Goal: Obtain resource: Obtain resource

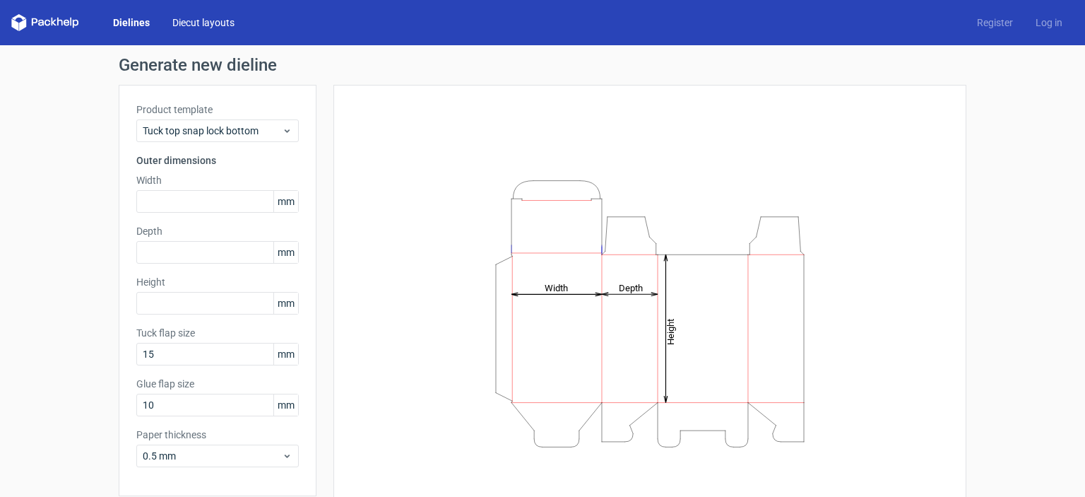
click at [187, 25] on link "Diecut layouts" at bounding box center [203, 23] width 85 height 14
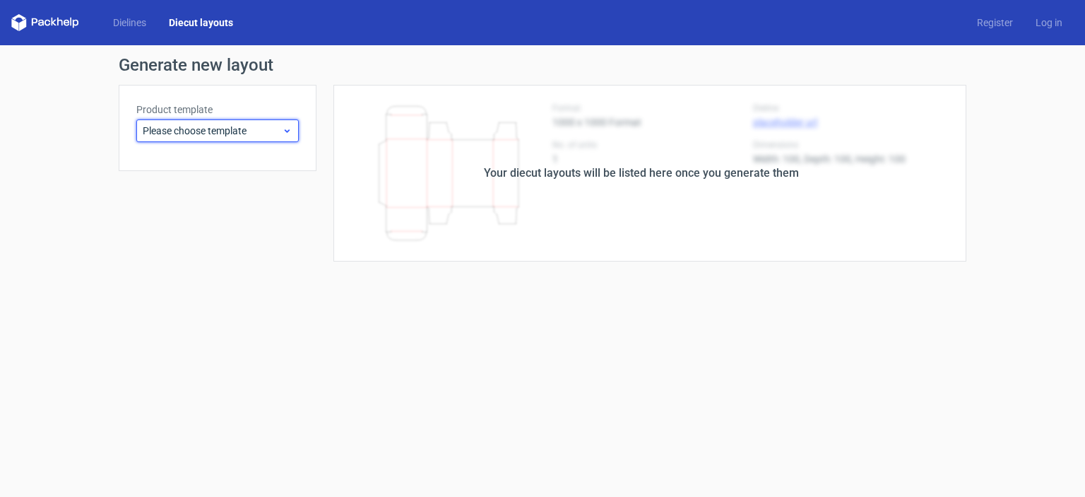
click at [283, 130] on icon at bounding box center [287, 130] width 11 height 11
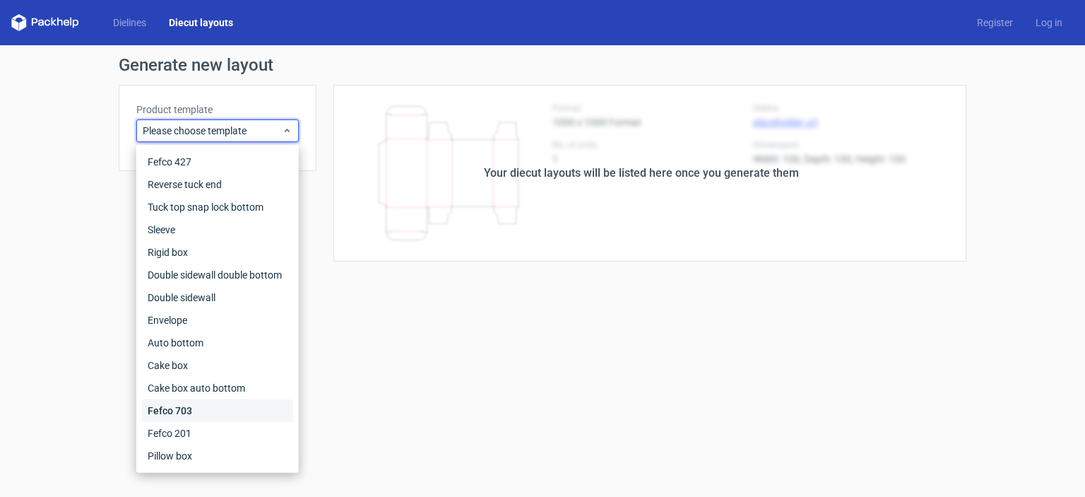
click at [181, 408] on div "Fefco 703" at bounding box center [217, 410] width 151 height 23
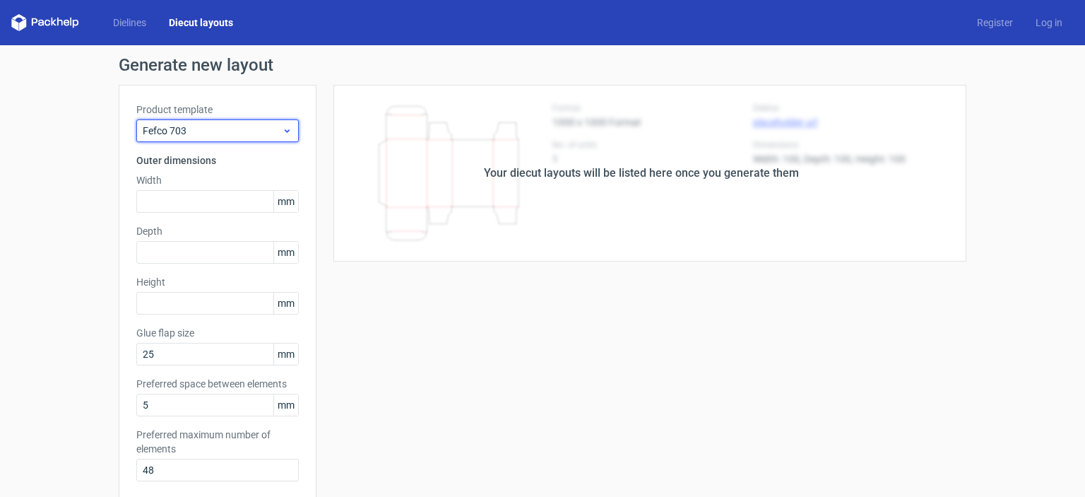
click at [256, 124] on span "Fefco 703" at bounding box center [212, 131] width 139 height 14
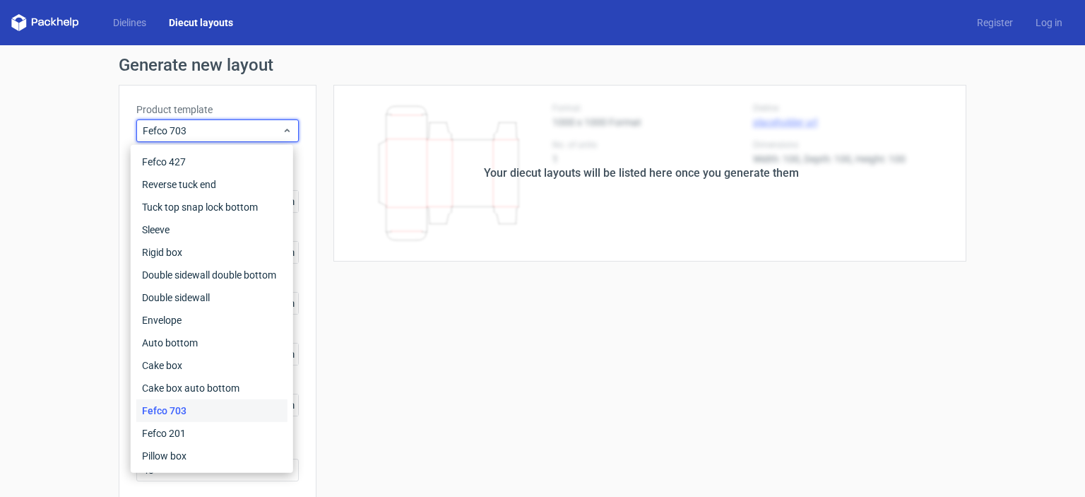
click at [334, 236] on div "Your diecut layouts will be listed here once you generate them" at bounding box center [642, 173] width 650 height 177
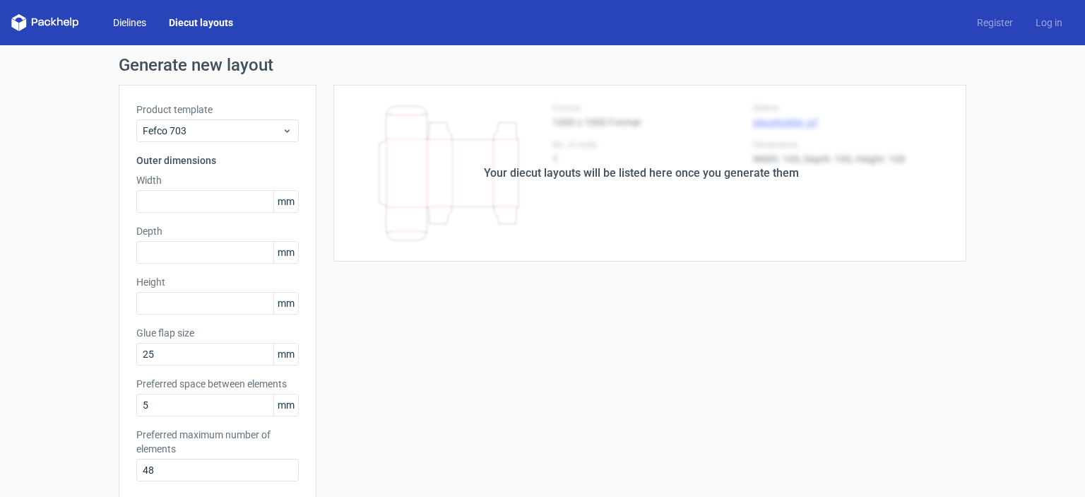
click at [134, 16] on link "Dielines" at bounding box center [130, 23] width 56 height 14
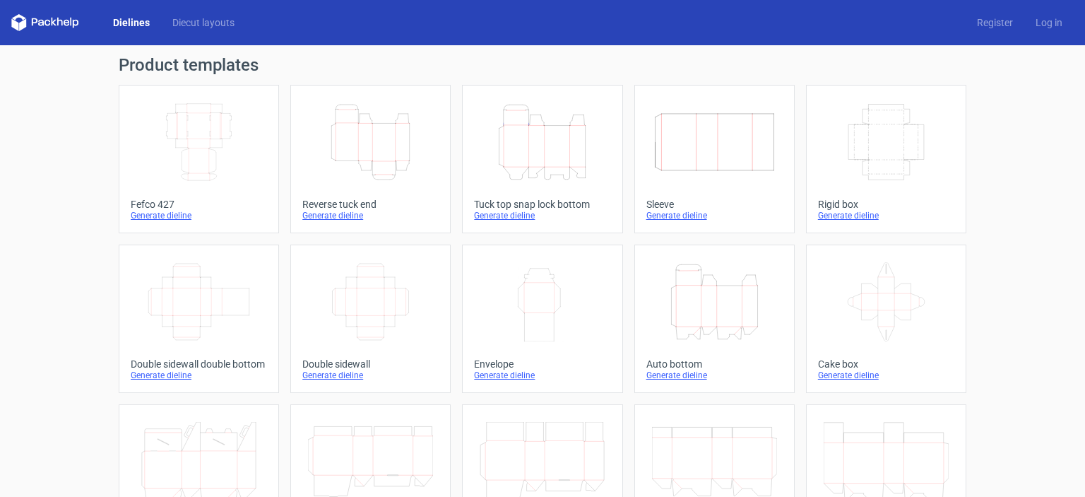
click at [179, 215] on div "Generate dieline" at bounding box center [199, 215] width 136 height 11
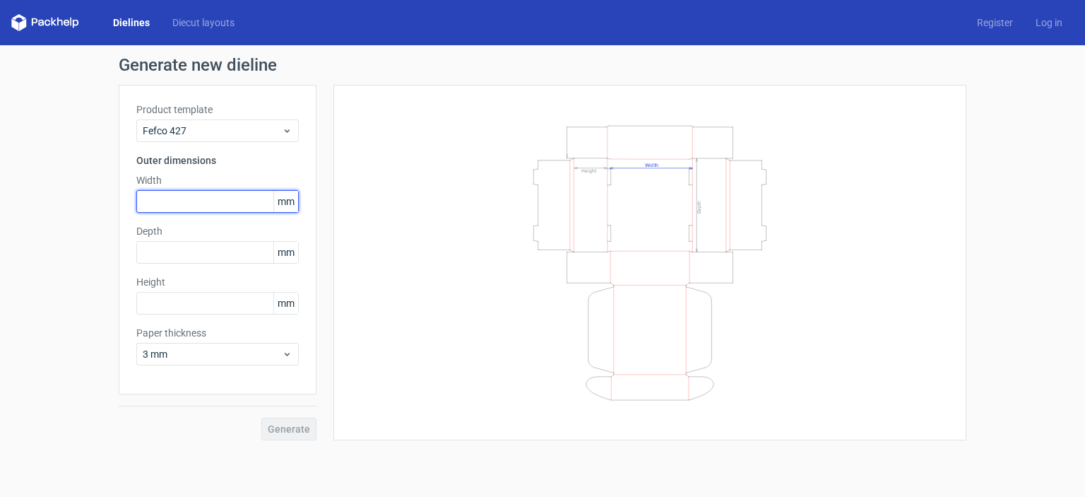
click at [175, 207] on input "text" at bounding box center [217, 201] width 163 height 23
click at [287, 207] on span "mm" at bounding box center [285, 201] width 25 height 21
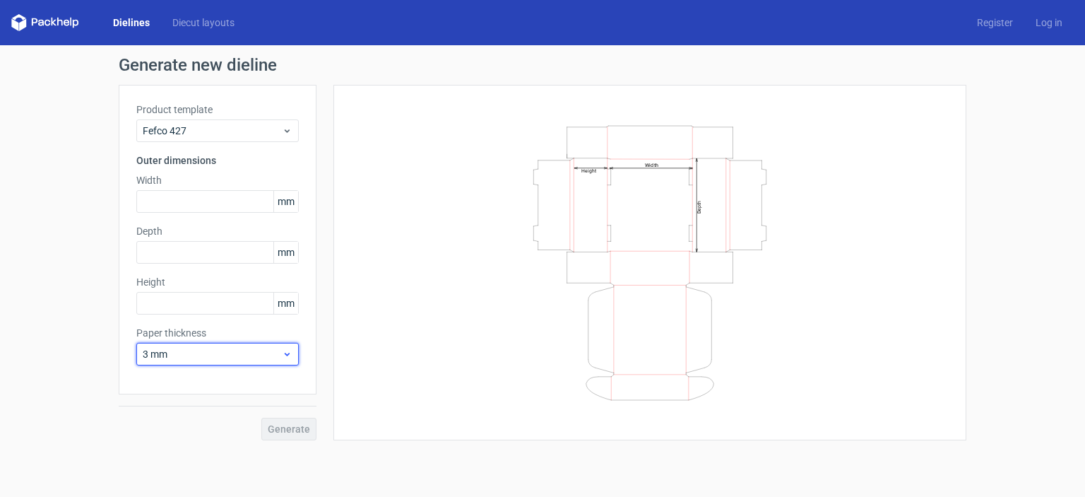
click at [290, 355] on icon at bounding box center [287, 353] width 11 height 11
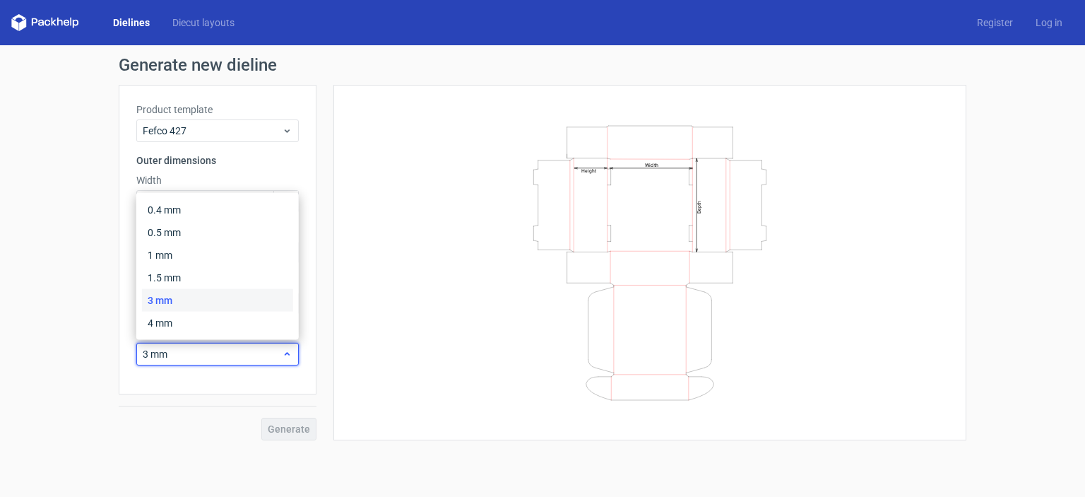
click at [290, 355] on icon at bounding box center [287, 353] width 11 height 11
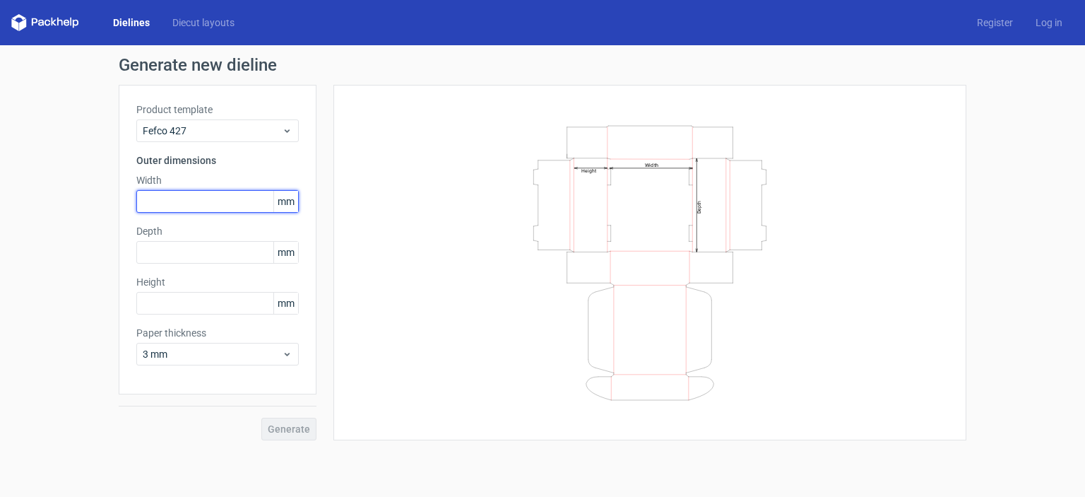
click at [214, 192] on input "text" at bounding box center [217, 201] width 163 height 23
paste input "42603"
click at [158, 207] on input "42603" at bounding box center [217, 201] width 163 height 23
type input "426"
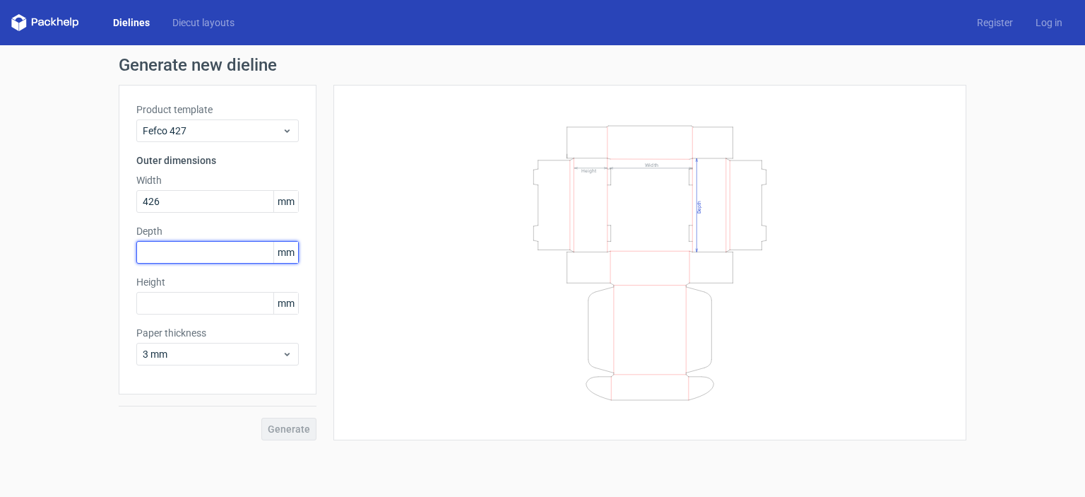
click at [230, 256] on input "text" at bounding box center [217, 252] width 163 height 23
type input "188"
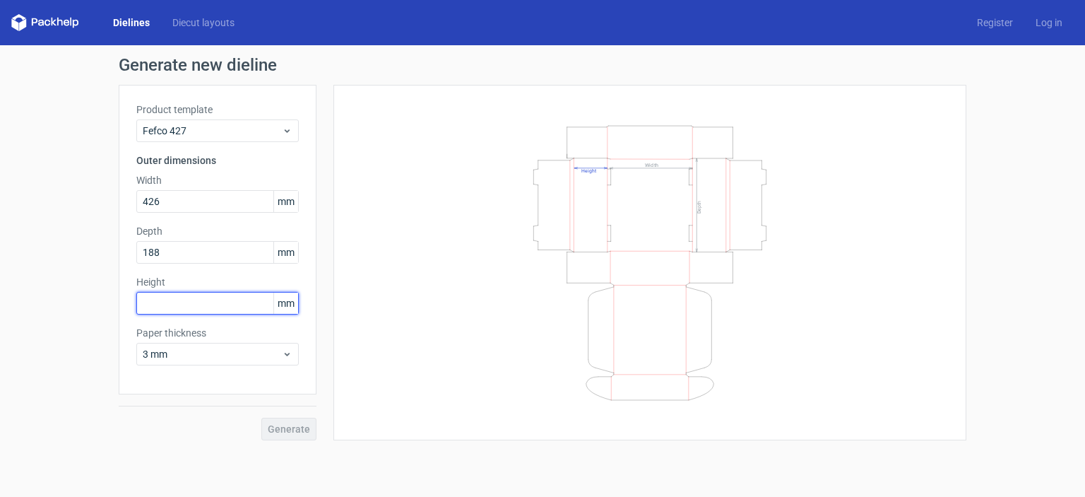
click at [164, 294] on input "text" at bounding box center [217, 303] width 163 height 23
type input "88"
click at [280, 429] on span "Generate" at bounding box center [289, 429] width 42 height 10
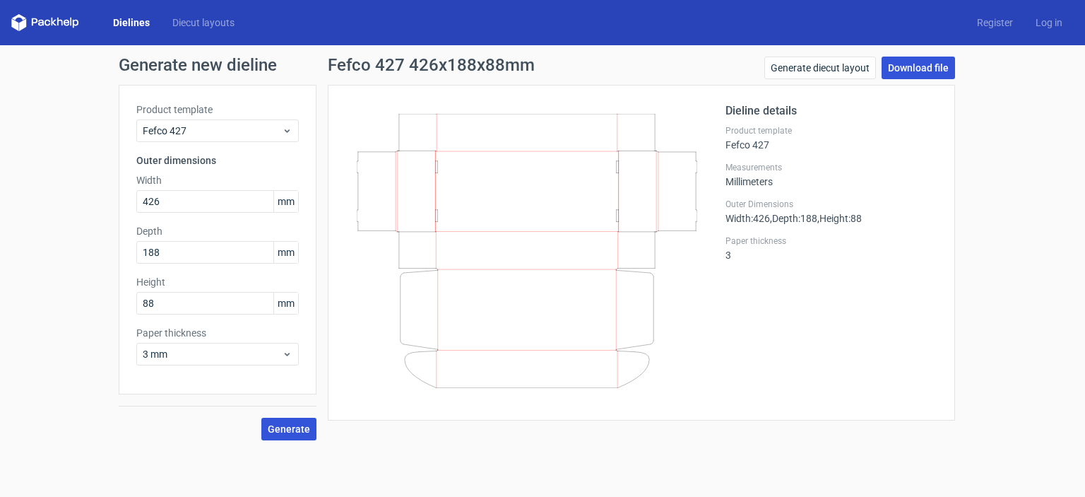
click at [896, 67] on link "Download file" at bounding box center [918, 68] width 73 height 23
click at [216, 196] on input "426" at bounding box center [217, 201] width 163 height 23
paste input "549902"
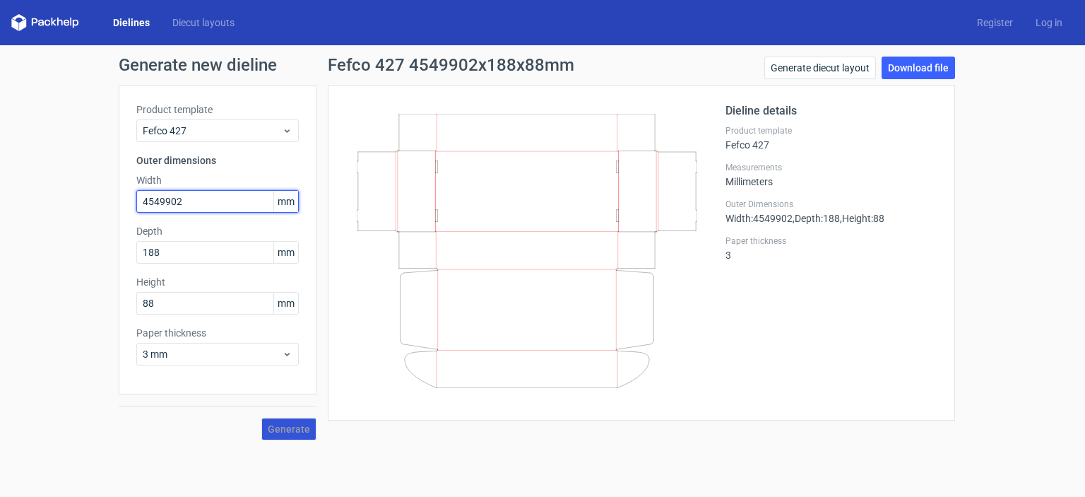
drag, startPoint x: 171, startPoint y: 201, endPoint x: 195, endPoint y: 203, distance: 24.1
click at [195, 203] on input "4549902" at bounding box center [217, 201] width 163 height 23
click at [159, 204] on input "4549902" at bounding box center [217, 201] width 163 height 23
click at [158, 204] on input "45499" at bounding box center [217, 201] width 163 height 23
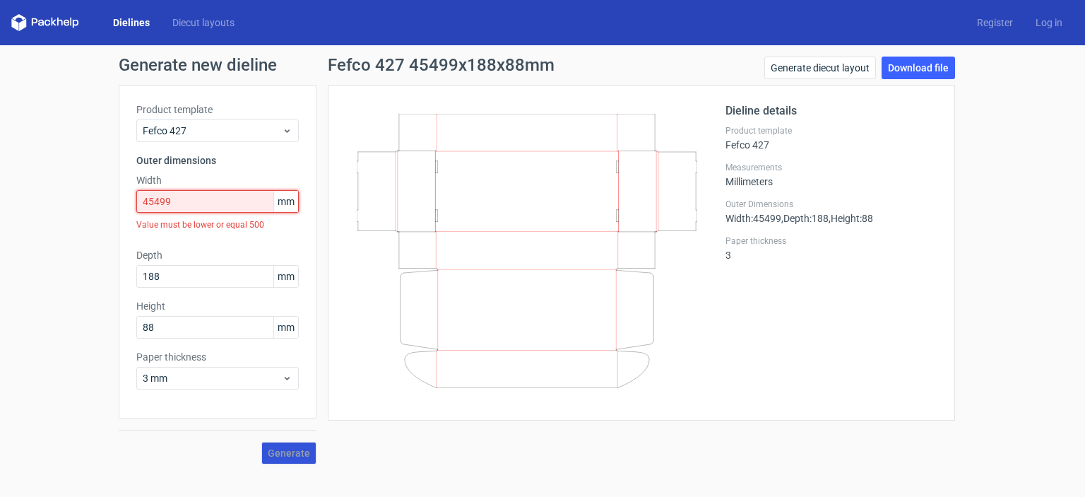
click at [164, 206] on input "45499" at bounding box center [217, 201] width 163 height 23
drag, startPoint x: 152, startPoint y: 201, endPoint x: 176, endPoint y: 203, distance: 24.1
click at [176, 203] on input "45499" at bounding box center [217, 201] width 163 height 23
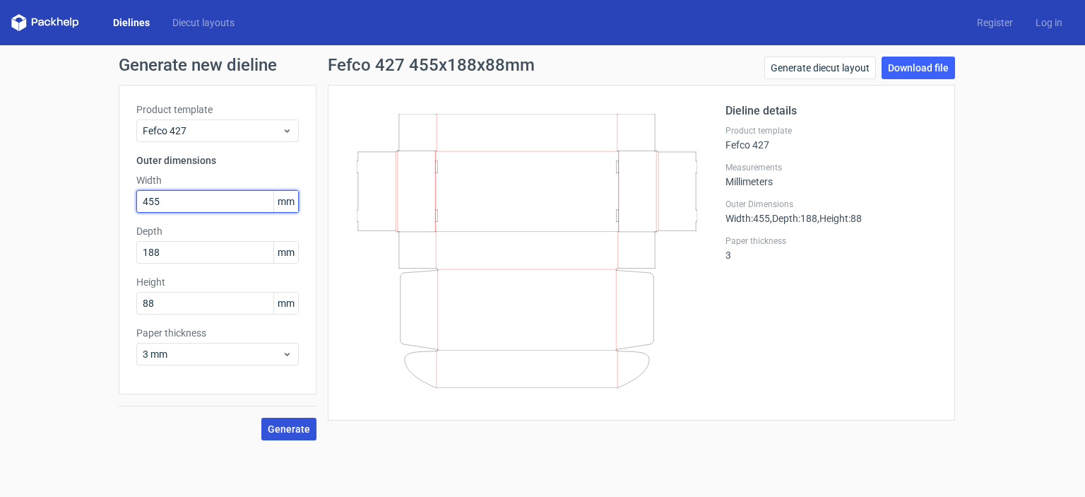
type input "455"
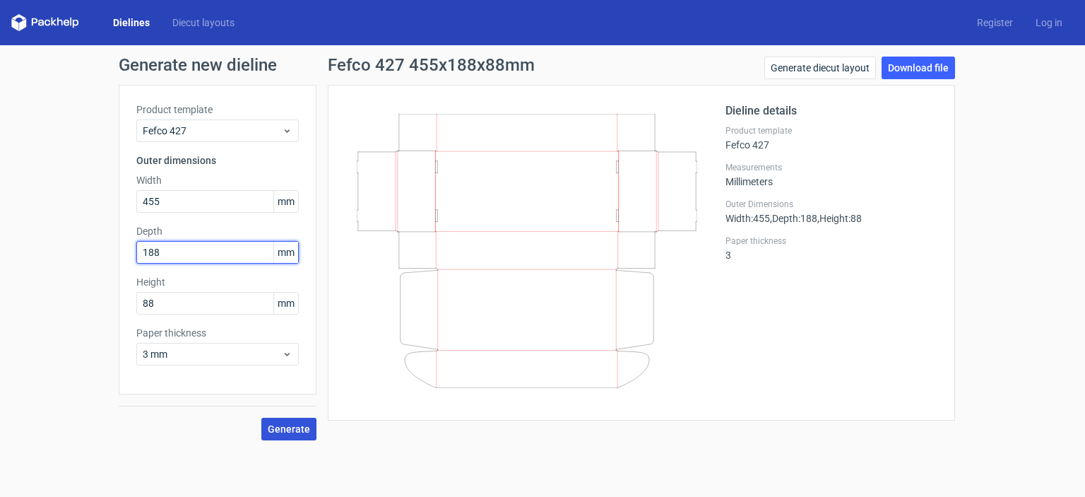
drag, startPoint x: 188, startPoint y: 249, endPoint x: 39, endPoint y: 264, distance: 149.8
click at [39, 264] on div "Generate new dieline Product template Fefco 427 Outer dimensions Width 455 mm D…" at bounding box center [542, 248] width 1085 height 406
type input "210"
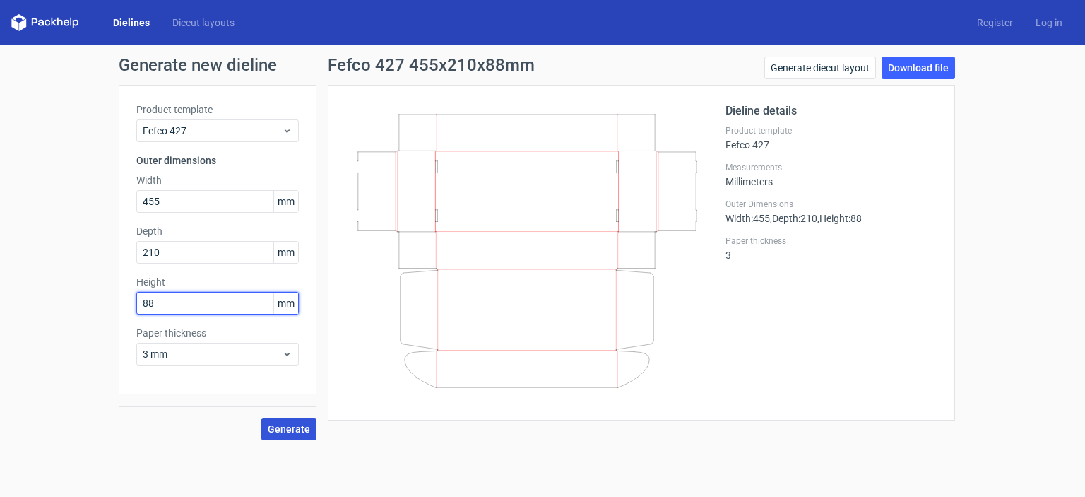
drag, startPoint x: 232, startPoint y: 302, endPoint x: 17, endPoint y: 332, distance: 217.6
click at [17, 332] on div "Generate new dieline Product template Fefco 427 Outer dimensions Width 455 mm D…" at bounding box center [542, 248] width 1085 height 406
type input "93"
click at [295, 428] on span "Generate" at bounding box center [289, 429] width 42 height 10
click at [905, 73] on link "Download file" at bounding box center [918, 68] width 73 height 23
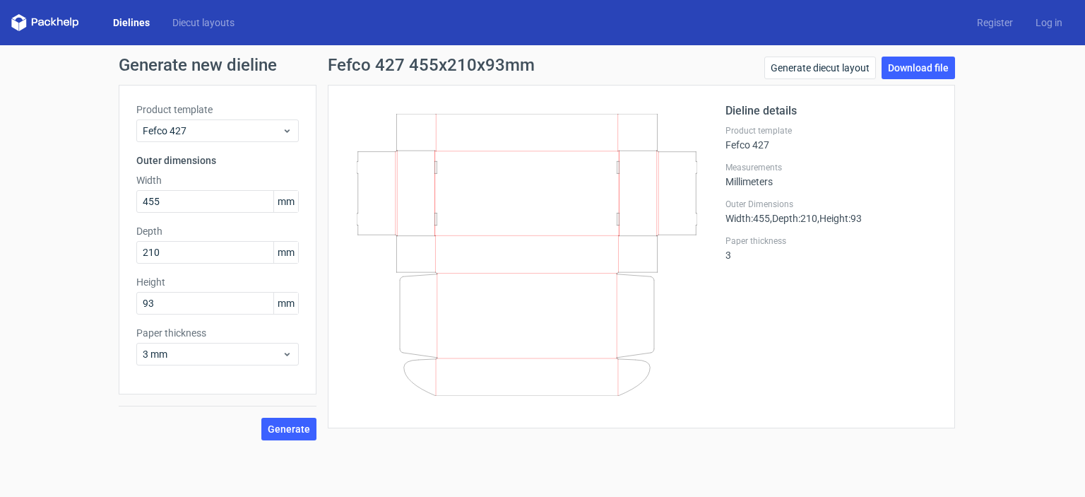
click at [786, 280] on div "Dieline details Product template Fefco 427 Measurements Millimeters Outer Dimen…" at bounding box center [832, 256] width 212 height 308
click at [794, 71] on link "Generate diecut layout" at bounding box center [820, 68] width 112 height 23
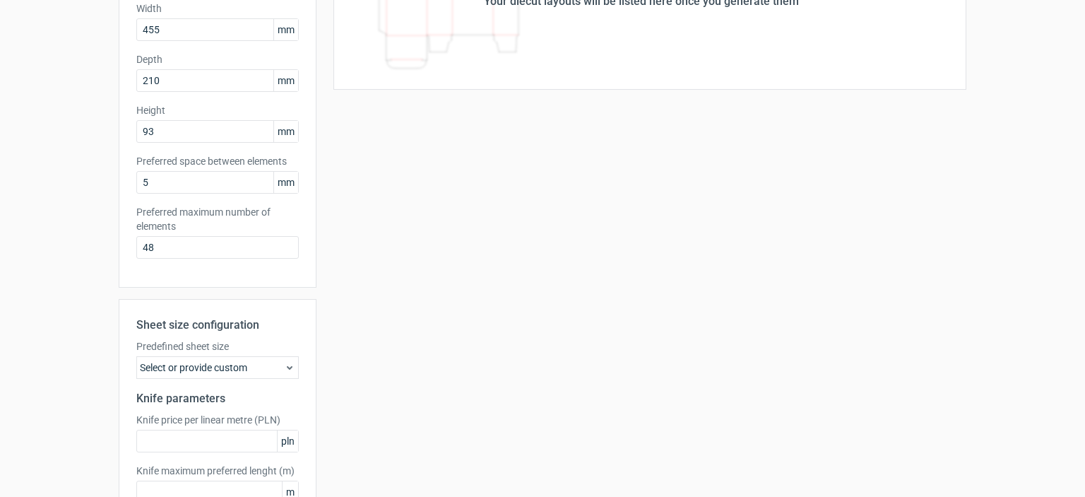
scroll to position [263, 0]
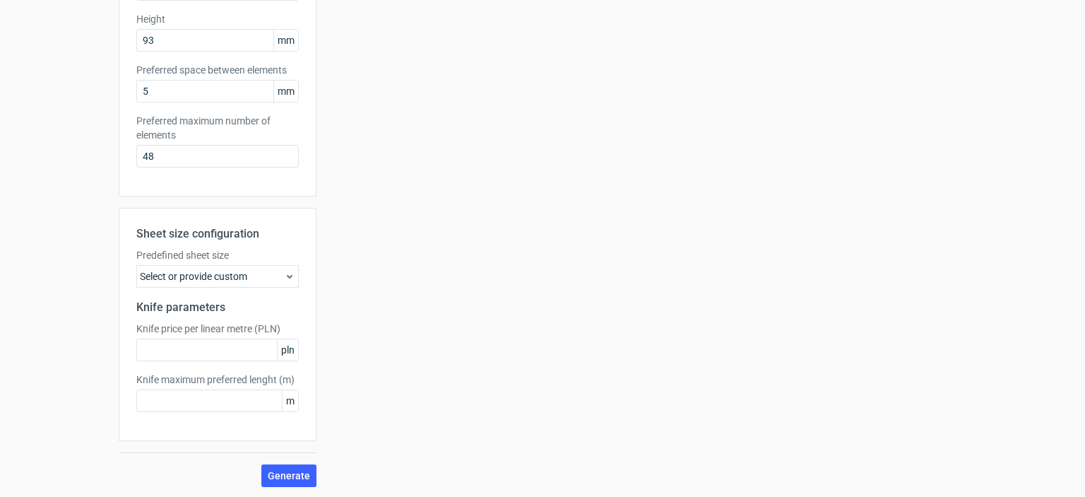
click at [285, 276] on icon at bounding box center [289, 276] width 11 height 11
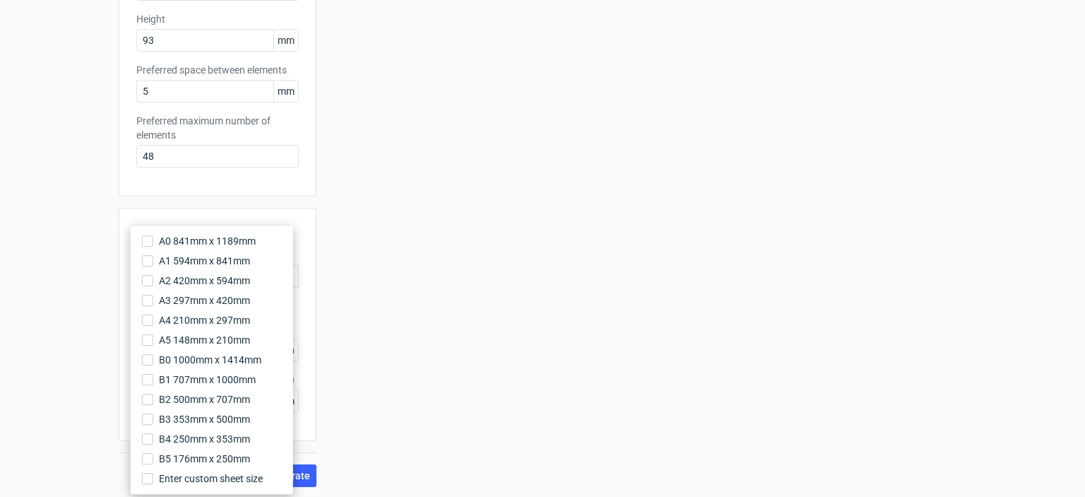
click at [356, 269] on div "Your diecut layouts will be listed here once you generate them Height Depth Wid…" at bounding box center [642, 154] width 650 height 665
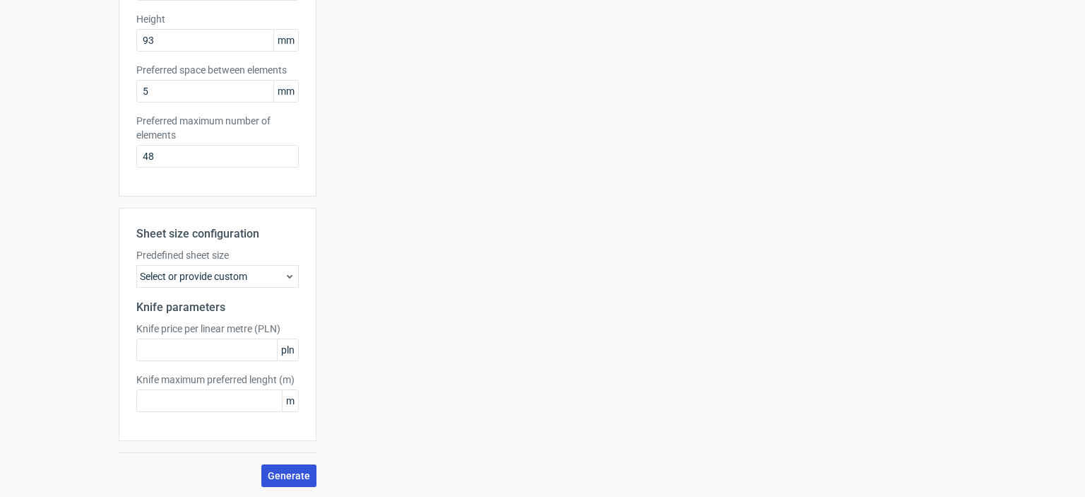
click at [297, 480] on button "Generate" at bounding box center [288, 475] width 55 height 23
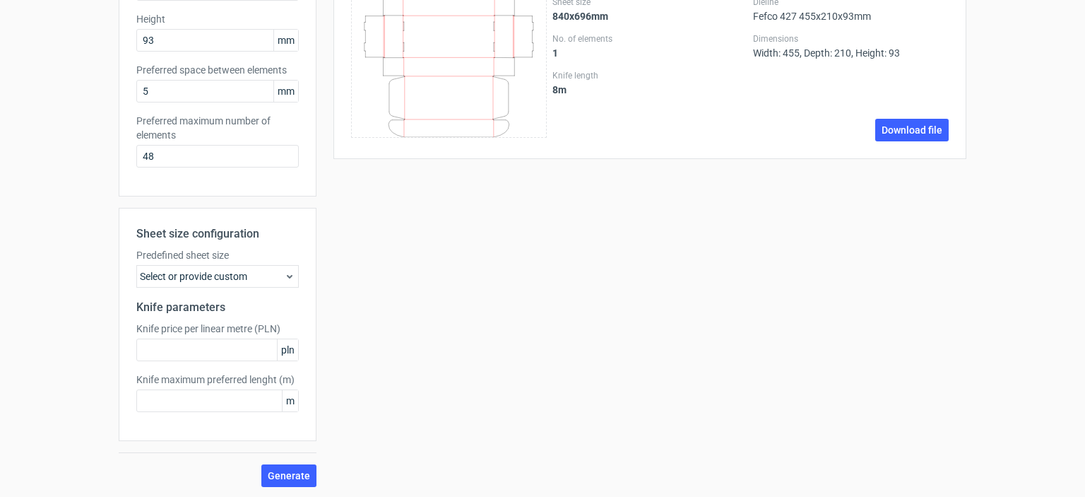
scroll to position [0, 0]
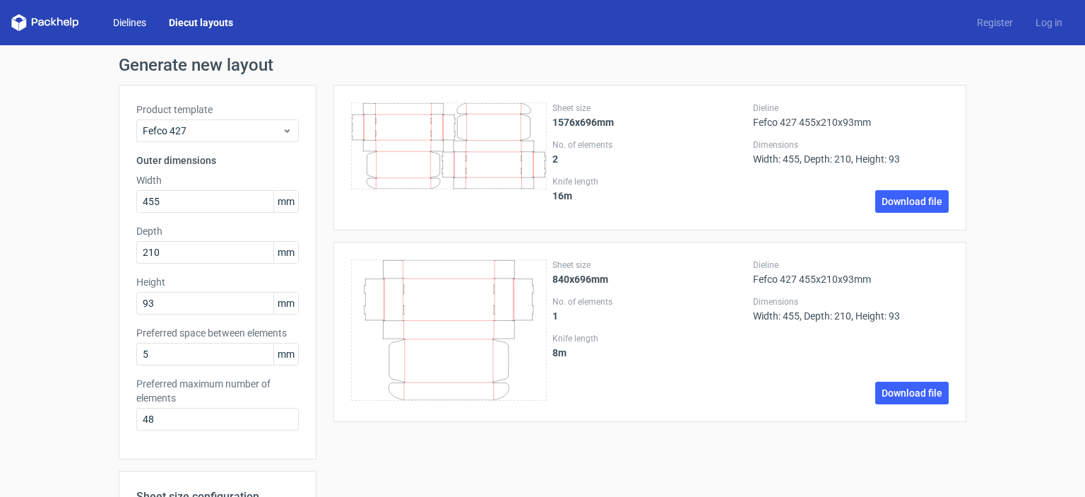
click at [133, 26] on link "Dielines" at bounding box center [130, 23] width 56 height 14
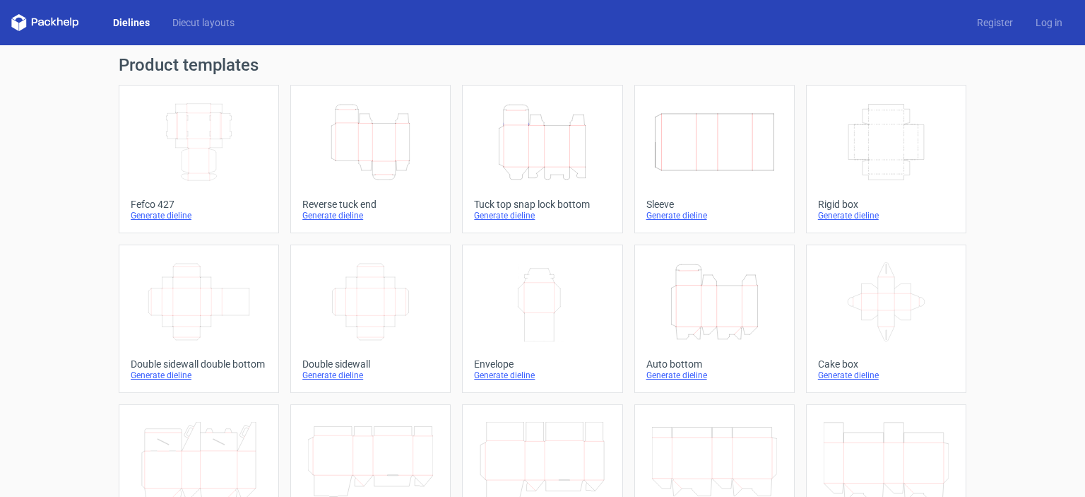
click at [175, 220] on div "Generate dieline" at bounding box center [199, 215] width 136 height 11
